Goal: Task Accomplishment & Management: Use online tool/utility

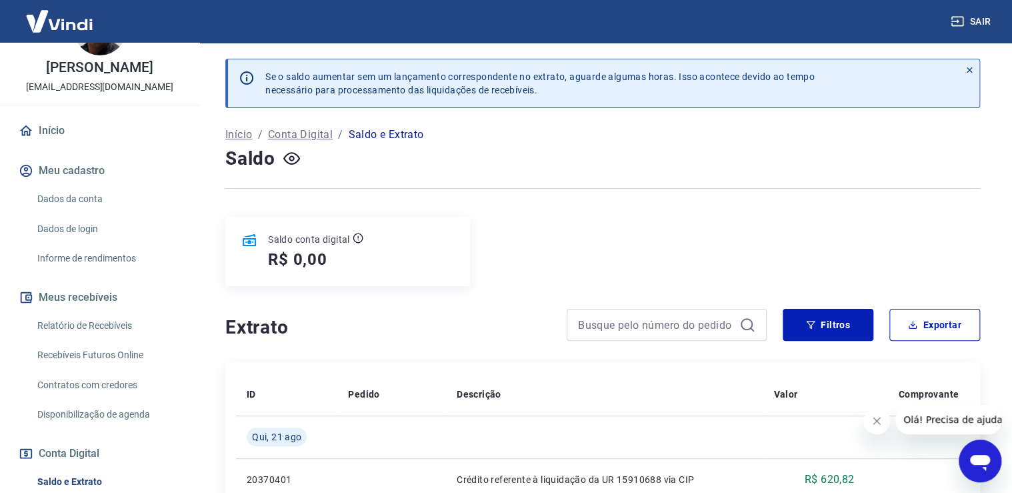
scroll to position [142, 0]
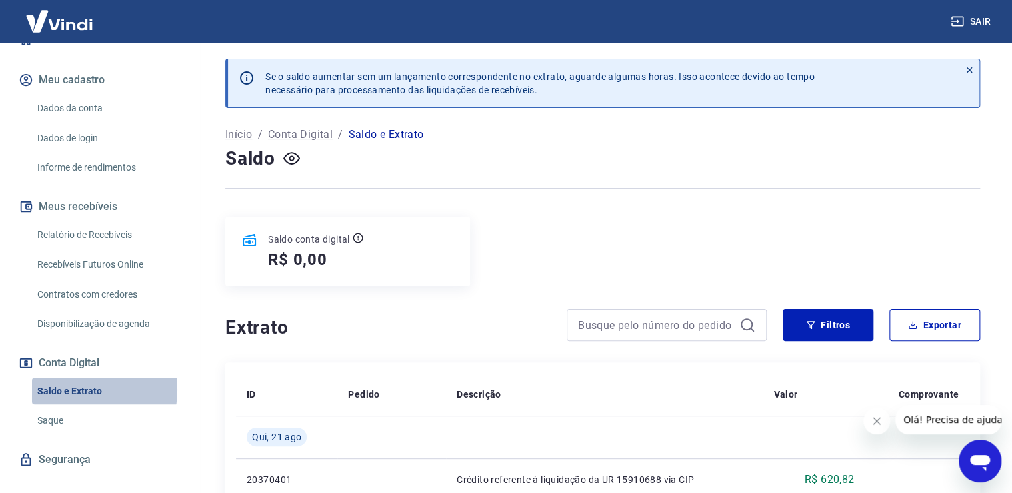
click at [77, 389] on link "Saldo e Extrato" at bounding box center [107, 390] width 151 height 27
click at [67, 416] on link "Saque" at bounding box center [107, 420] width 151 height 27
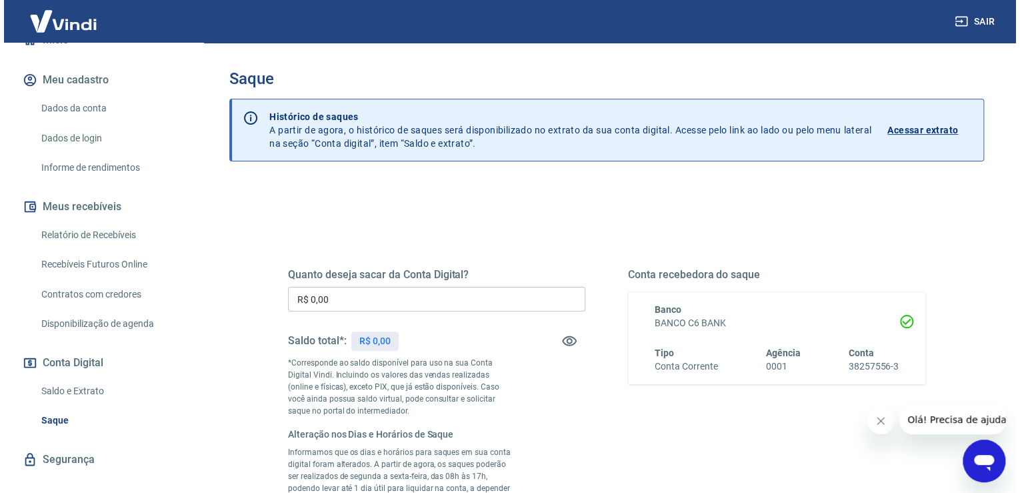
scroll to position [142, 0]
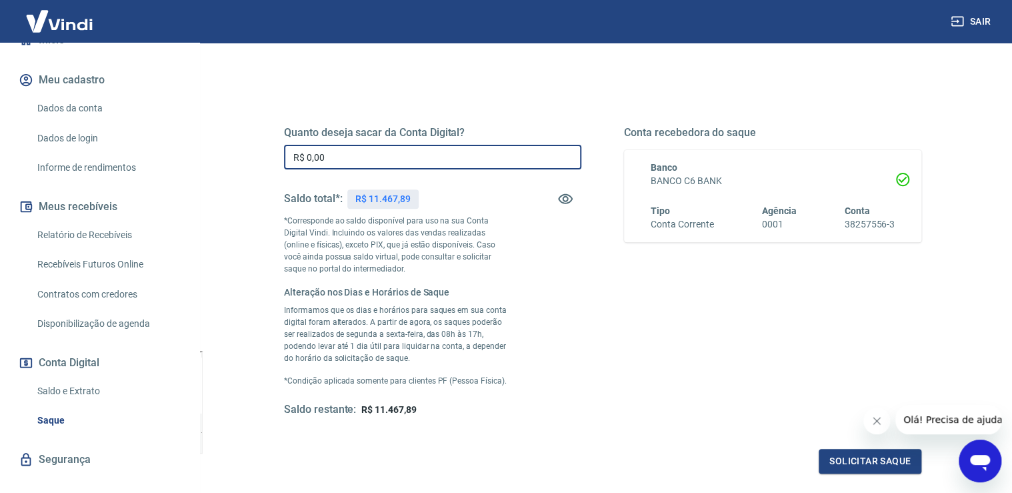
click at [430, 149] on input "R$ 0,00" at bounding box center [432, 157] width 297 height 25
type input "R$ 4.500,00"
click at [836, 465] on button "Solicitar saque" at bounding box center [870, 461] width 103 height 25
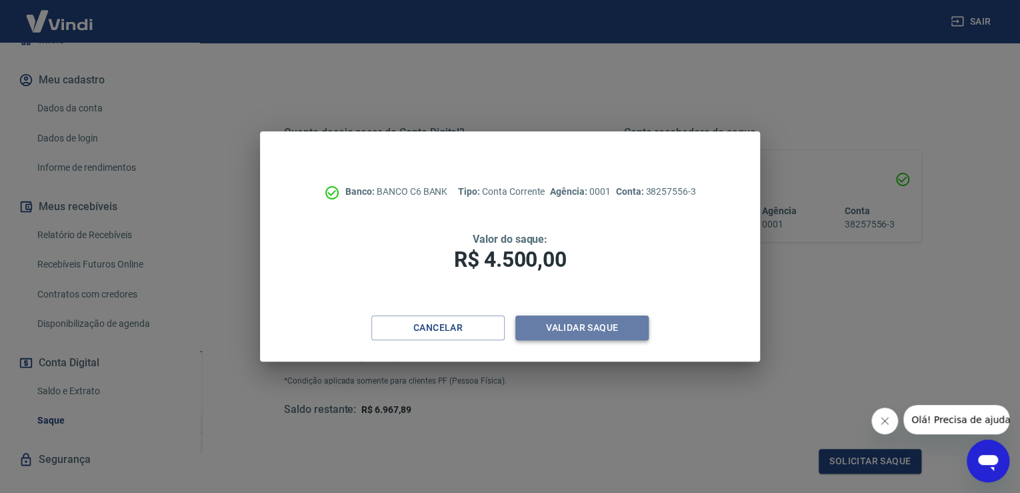
click at [599, 326] on button "Validar saque" at bounding box center [581, 327] width 133 height 25
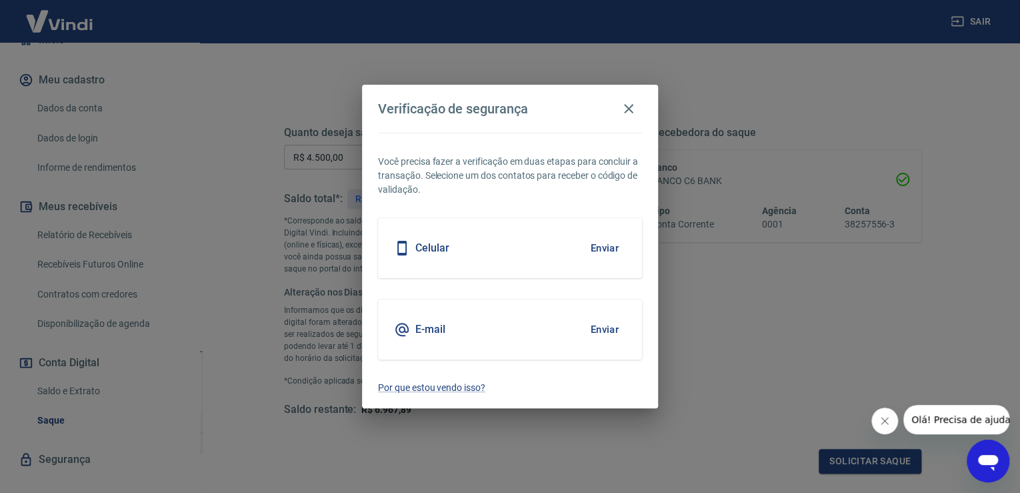
click at [544, 239] on div "Celular Enviar" at bounding box center [510, 248] width 264 height 60
click at [604, 245] on button "Enviar" at bounding box center [604, 248] width 43 height 28
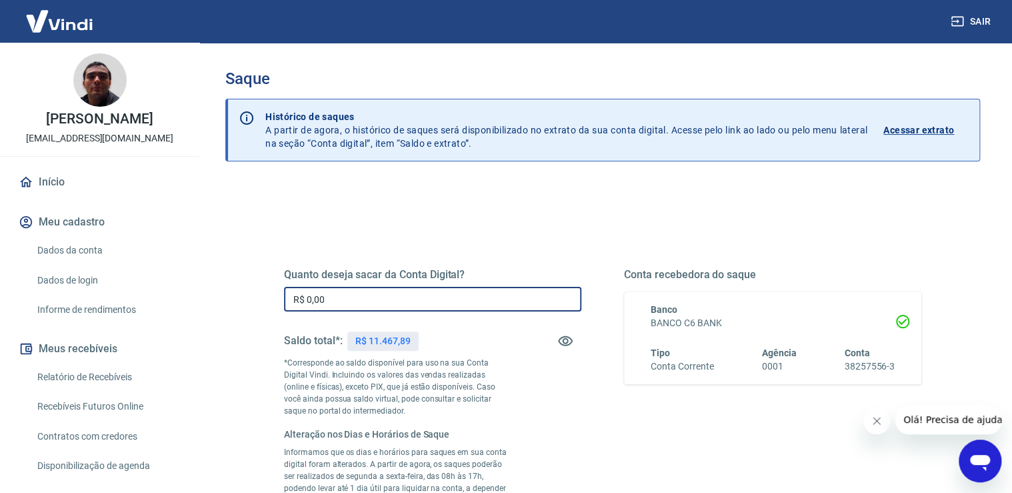
click at [397, 299] on input "R$ 0,00" at bounding box center [432, 299] width 297 height 25
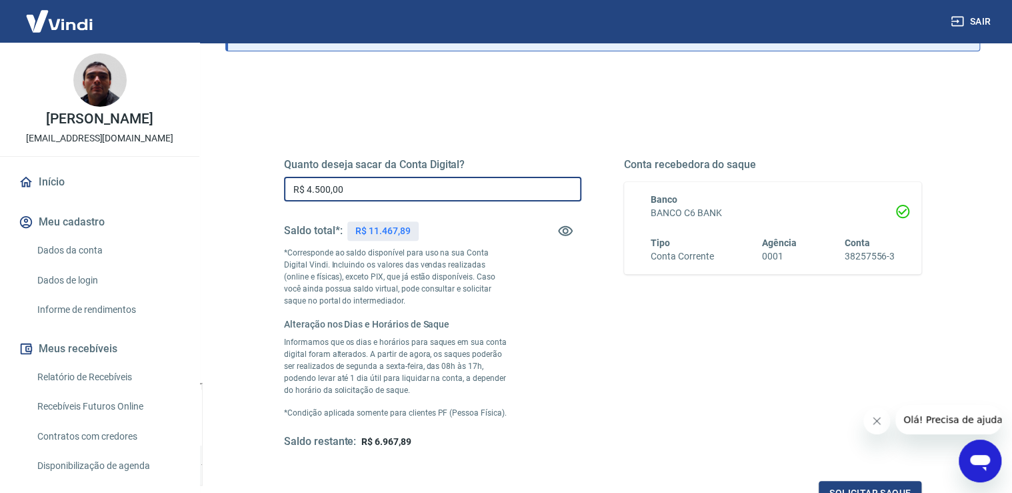
scroll to position [142, 0]
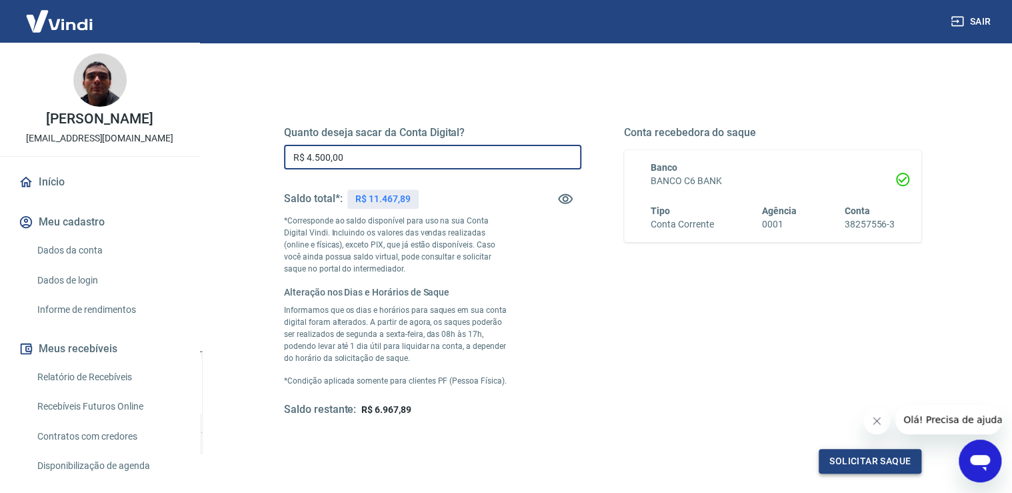
type input "R$ 4.500,00"
click at [877, 449] on button "Solicitar saque" at bounding box center [870, 461] width 103 height 25
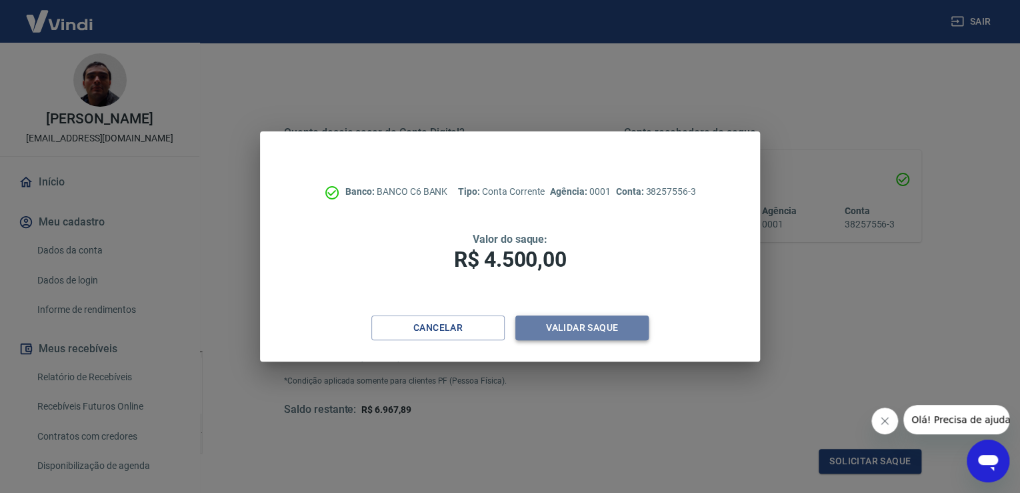
click at [591, 324] on button "Validar saque" at bounding box center [581, 327] width 133 height 25
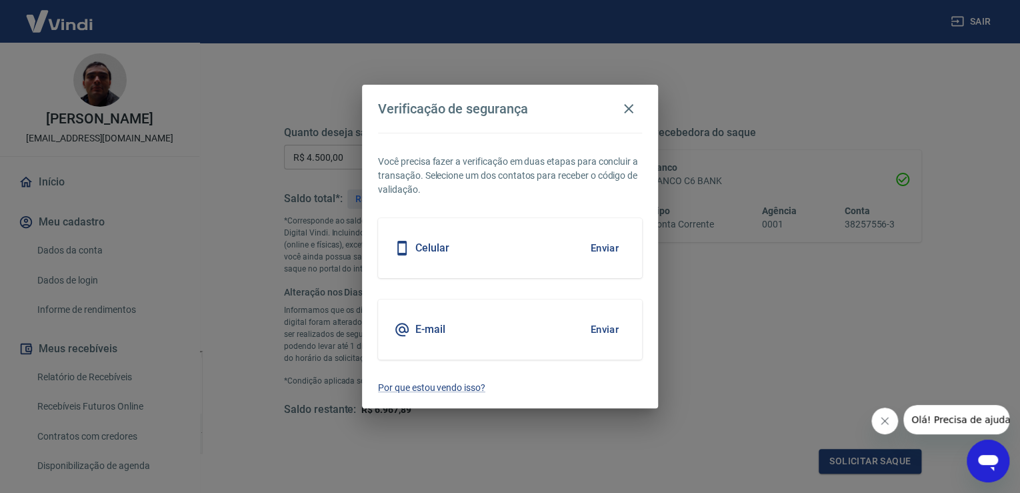
click at [595, 325] on button "Enviar" at bounding box center [604, 329] width 43 height 28
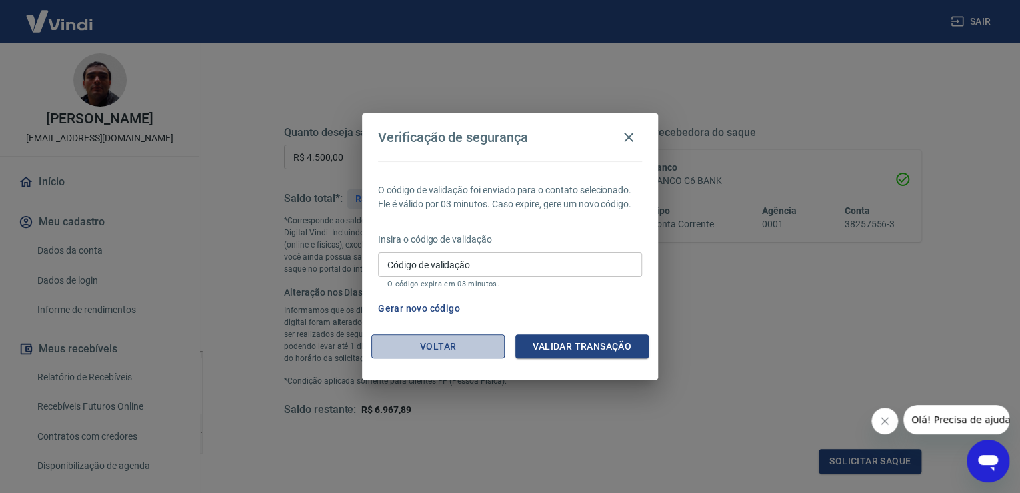
click at [459, 352] on button "Voltar" at bounding box center [437, 346] width 133 height 25
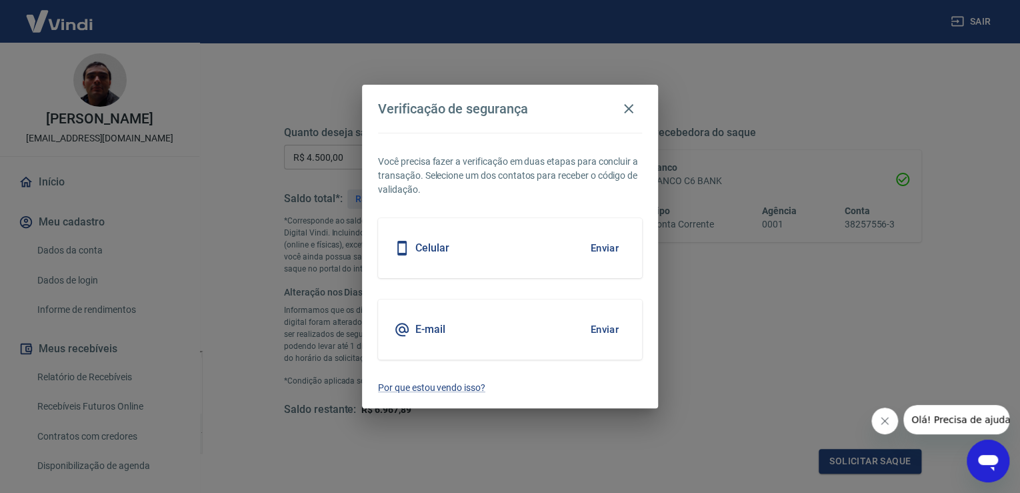
click at [491, 255] on div "Celular Enviar" at bounding box center [510, 248] width 264 height 60
click at [596, 245] on button "Enviar" at bounding box center [604, 248] width 43 height 28
drag, startPoint x: 633, startPoint y: 109, endPoint x: 491, endPoint y: 11, distance: 172.9
click at [632, 109] on icon "button" at bounding box center [629, 109] width 16 height 16
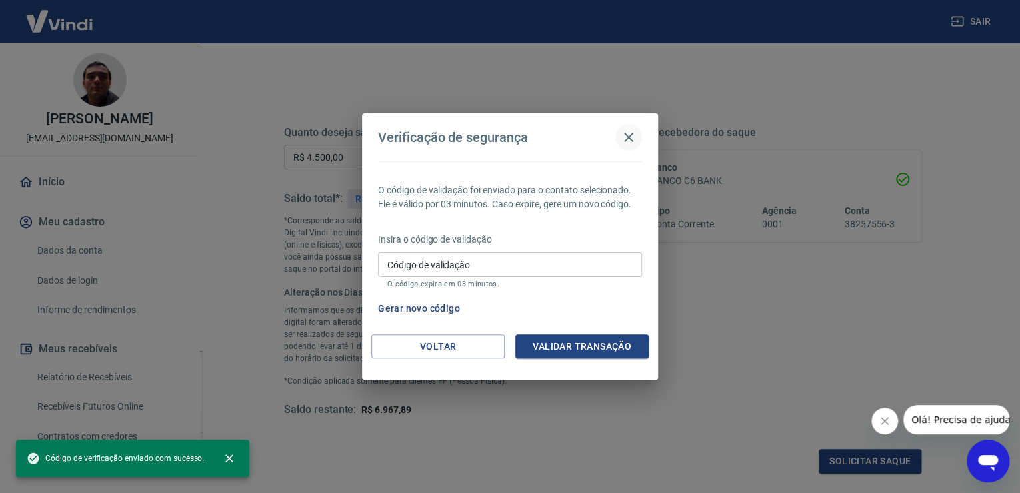
click at [626, 135] on icon "button" at bounding box center [628, 137] width 9 height 9
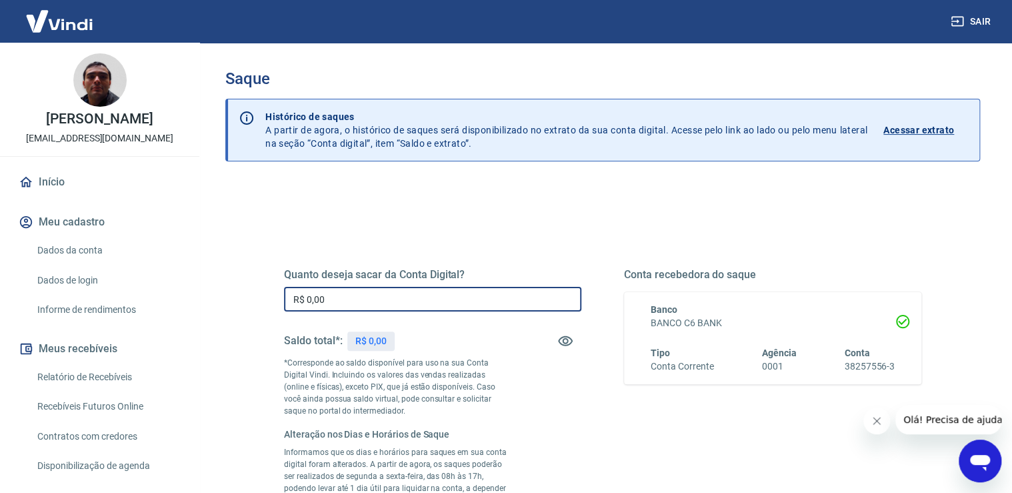
click at [437, 295] on input "R$ 0,00" at bounding box center [432, 299] width 297 height 25
type input "R$ 4.500,00"
click at [613, 176] on div "Saque Histórico de saques A partir de agora, o histórico de saques será disponi…" at bounding box center [602, 363] width 755 height 589
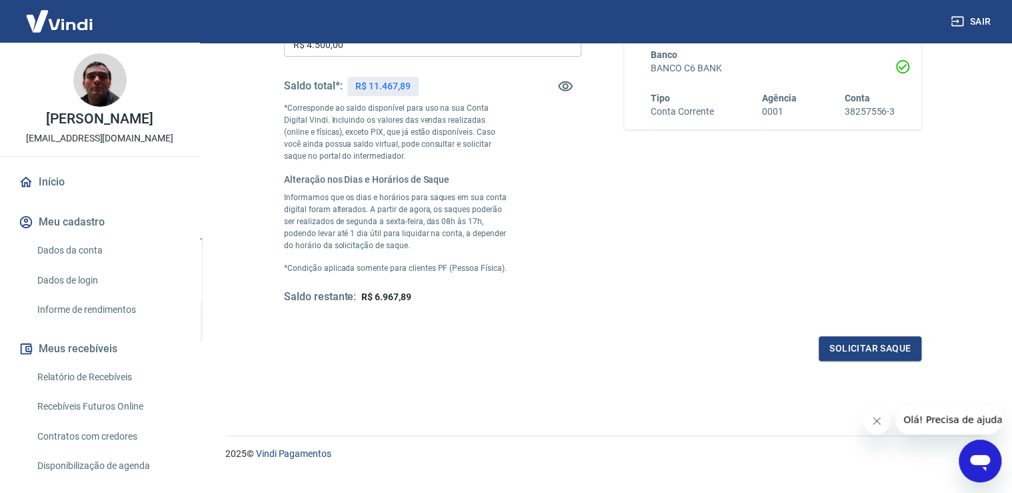
scroll to position [277, 0]
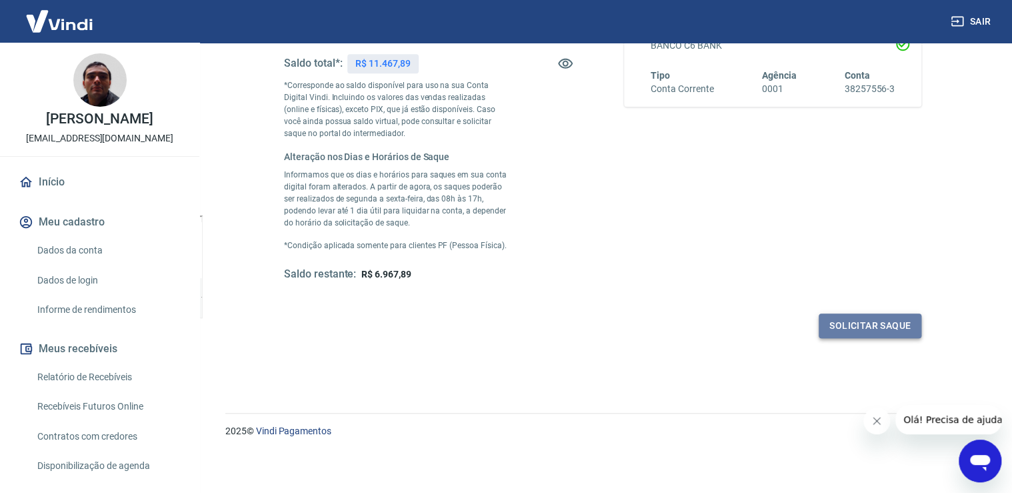
click at [862, 327] on button "Solicitar saque" at bounding box center [870, 325] width 103 height 25
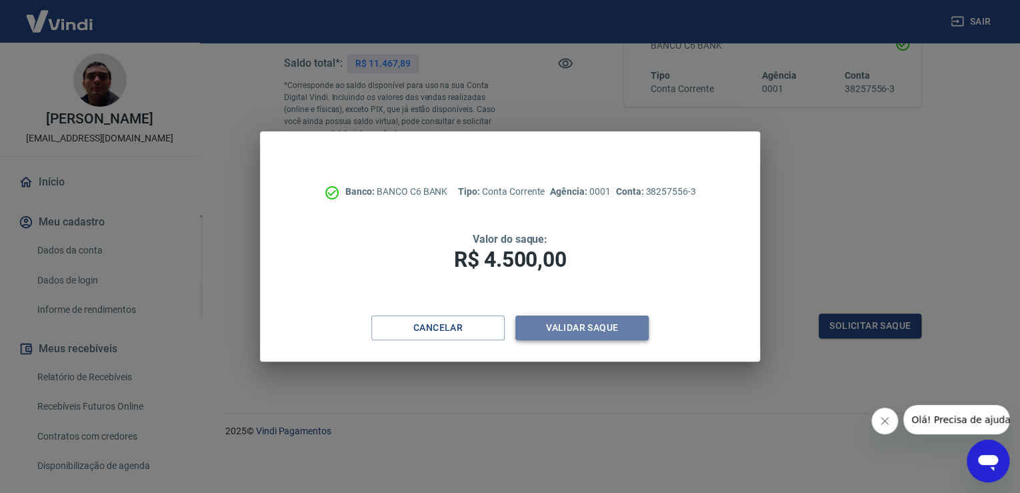
click at [580, 336] on button "Validar saque" at bounding box center [581, 327] width 133 height 25
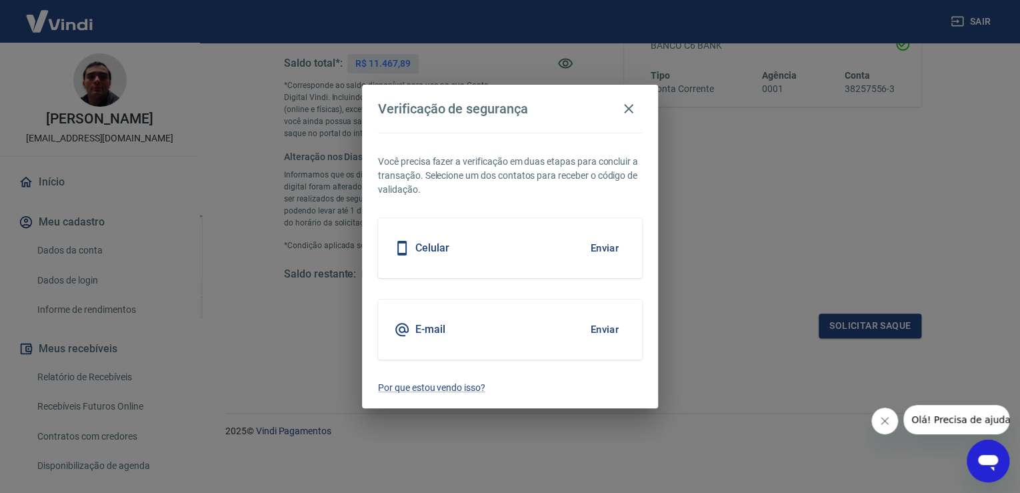
click at [605, 256] on button "Enviar" at bounding box center [604, 248] width 43 height 28
click at [624, 106] on icon "button" at bounding box center [629, 109] width 16 height 16
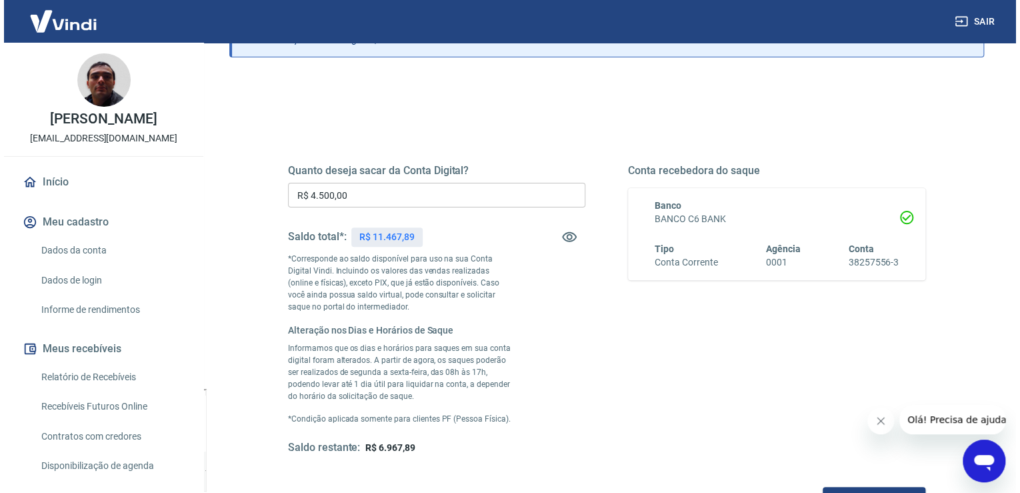
scroll to position [142, 0]
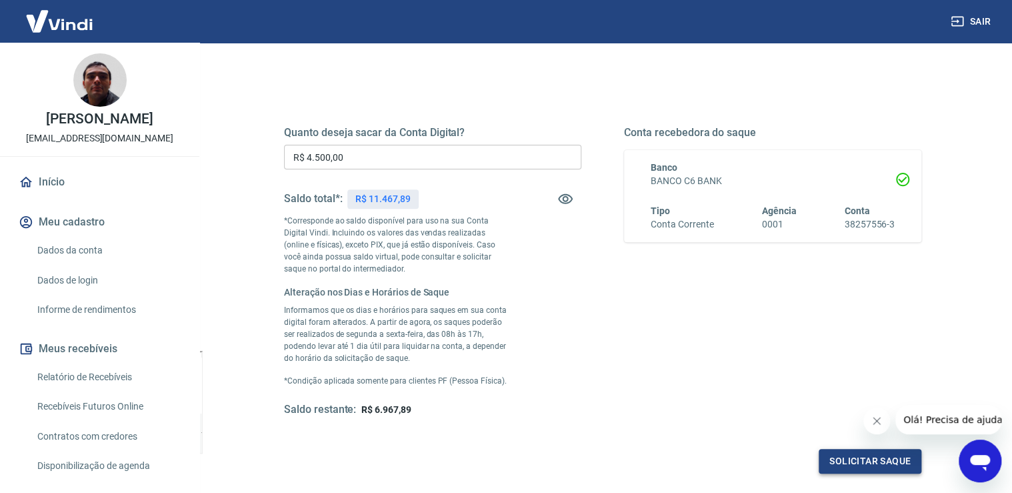
click at [867, 465] on button "Solicitar saque" at bounding box center [870, 461] width 103 height 25
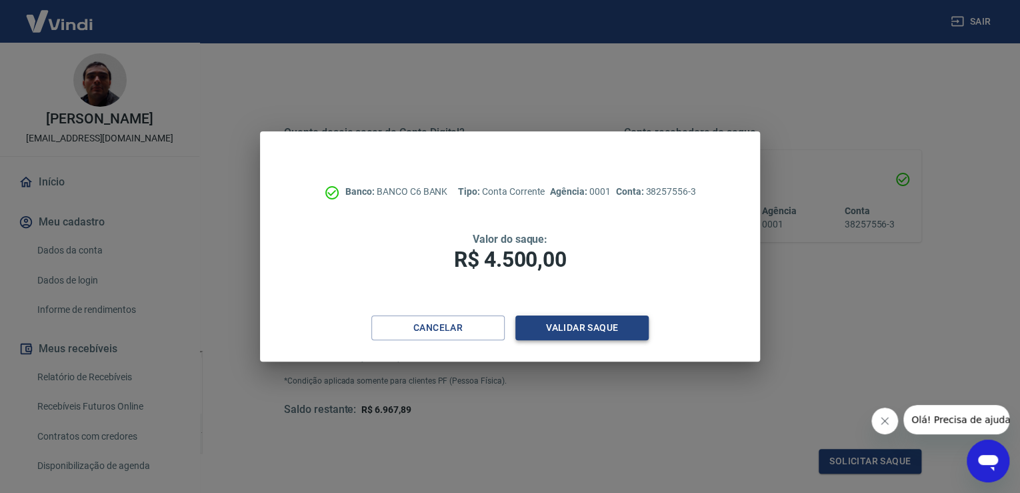
click at [587, 330] on button "Validar saque" at bounding box center [581, 327] width 133 height 25
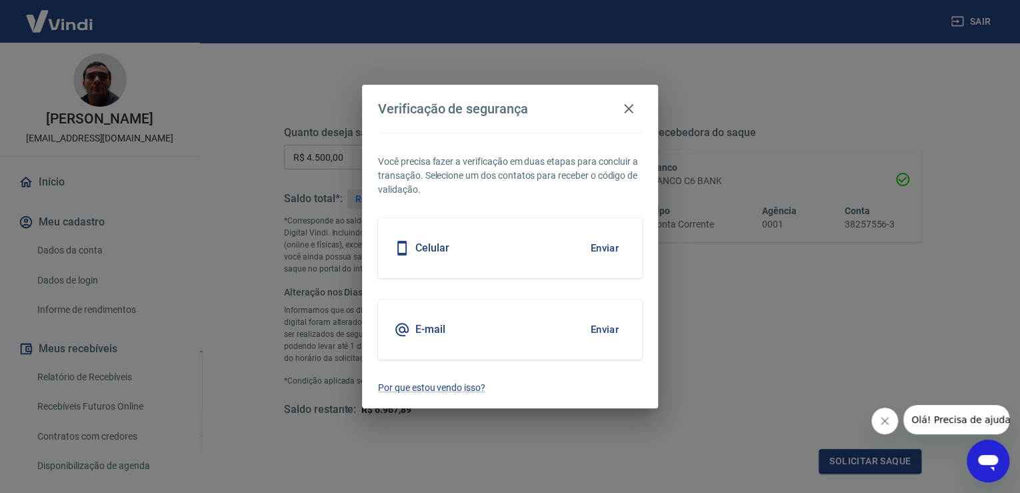
click at [505, 246] on div "Celular Enviar" at bounding box center [510, 248] width 264 height 60
click at [601, 248] on button "Enviar" at bounding box center [604, 248] width 43 height 28
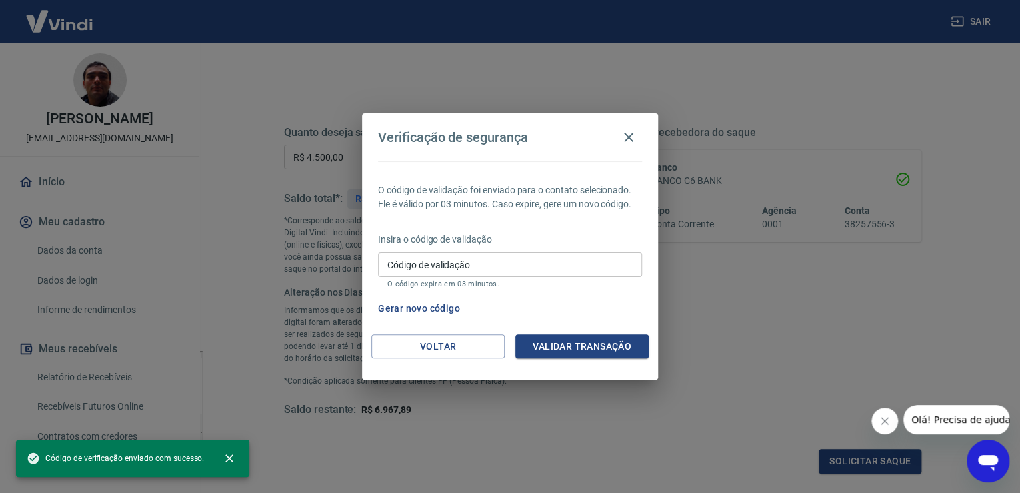
click at [499, 261] on input "Código de validação" at bounding box center [510, 264] width 264 height 25
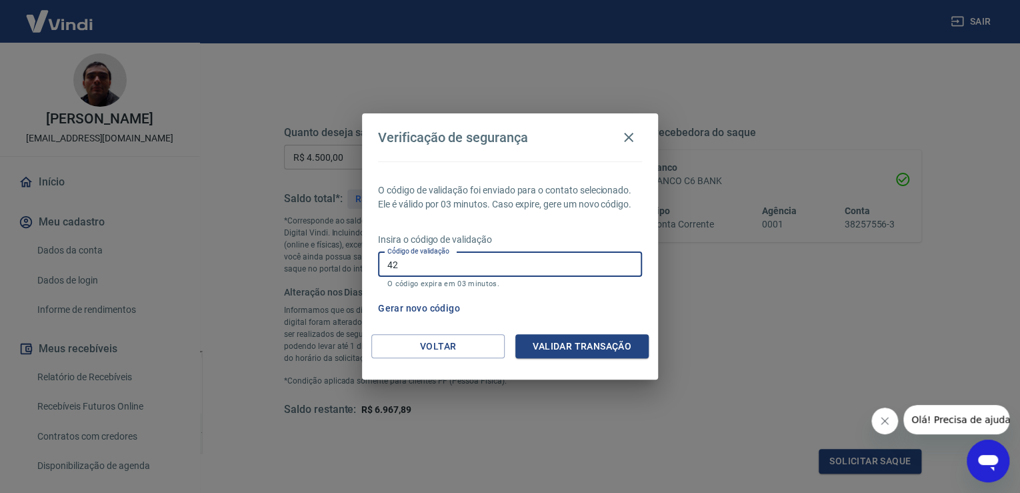
type input "4"
type input "595336"
click at [605, 357] on button "Validar transação" at bounding box center [581, 346] width 133 height 25
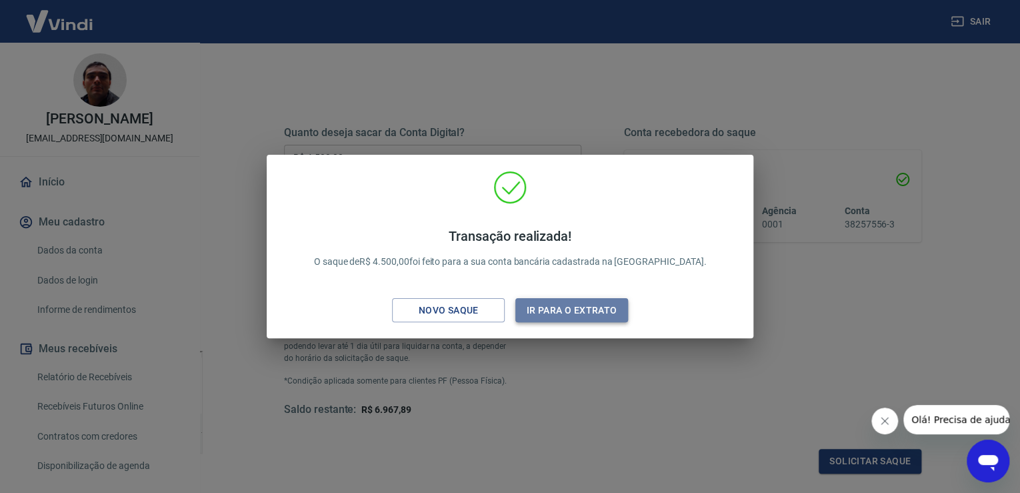
click at [591, 304] on button "Ir para o extrato" at bounding box center [571, 310] width 113 height 25
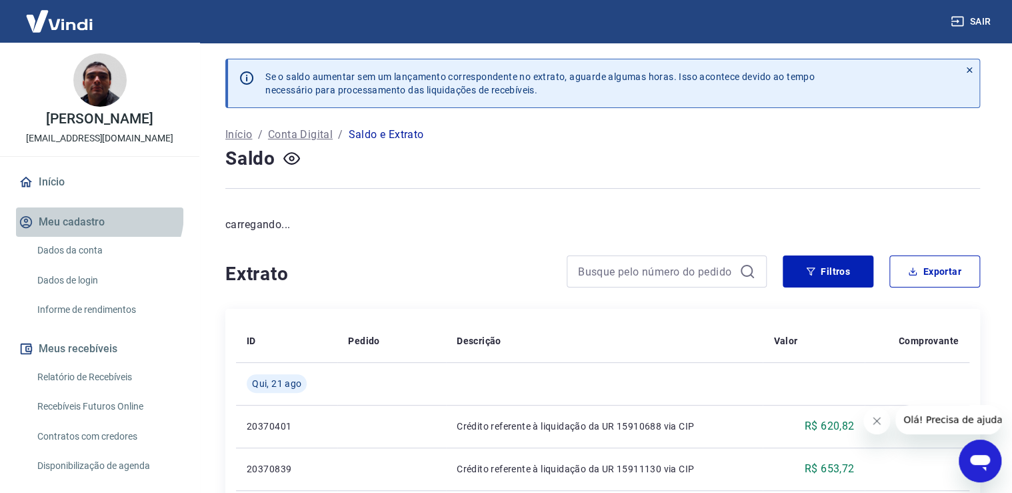
click at [98, 213] on button "Meu cadastro" at bounding box center [99, 221] width 167 height 29
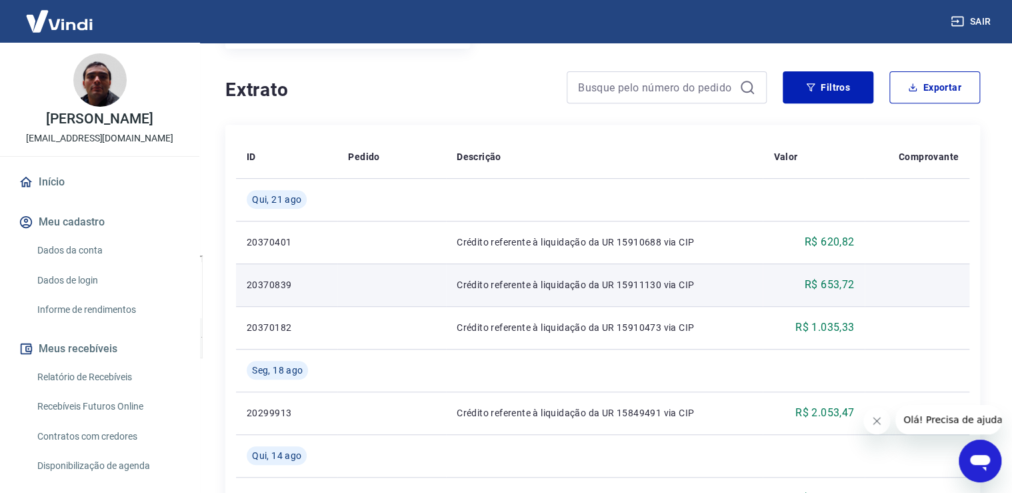
scroll to position [284, 0]
